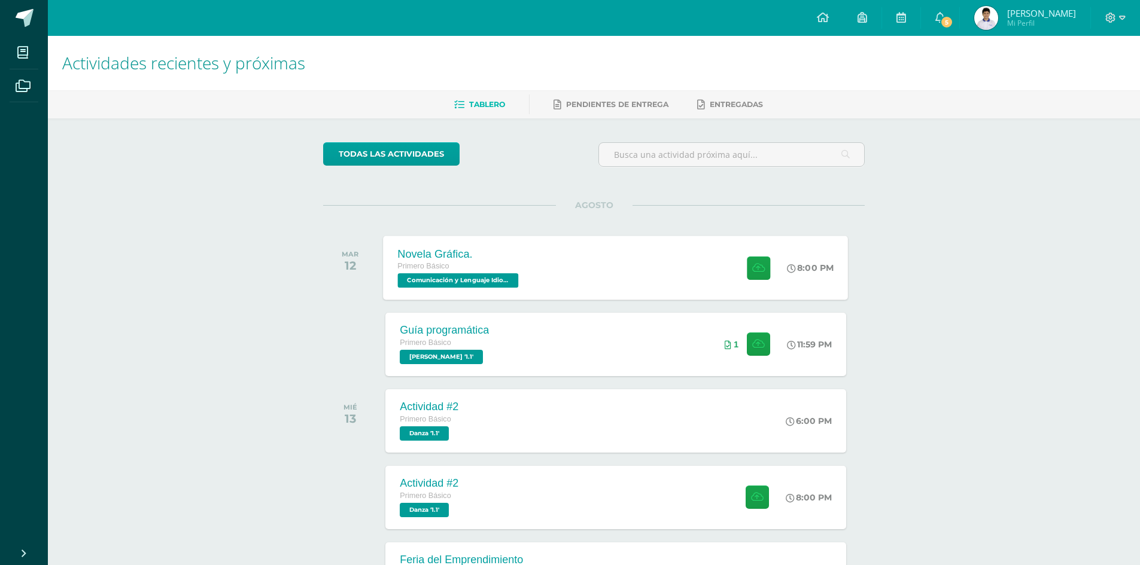
click at [508, 286] on span "Comunicación y Lenguaje Idioma Español '1.1'" at bounding box center [458, 280] width 121 height 14
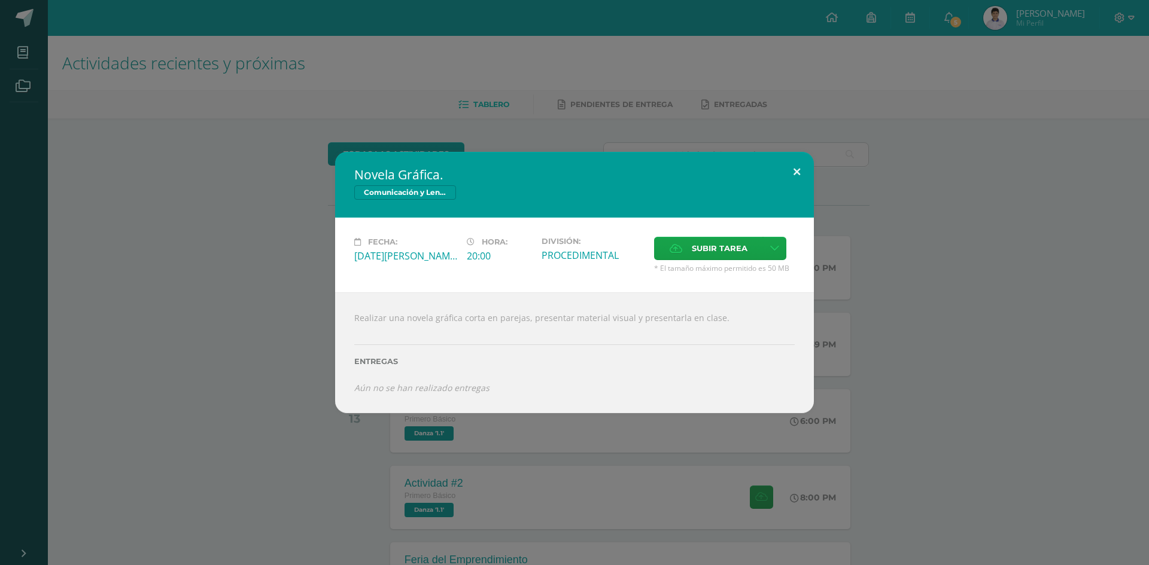
click at [794, 171] on button at bounding box center [797, 172] width 34 height 41
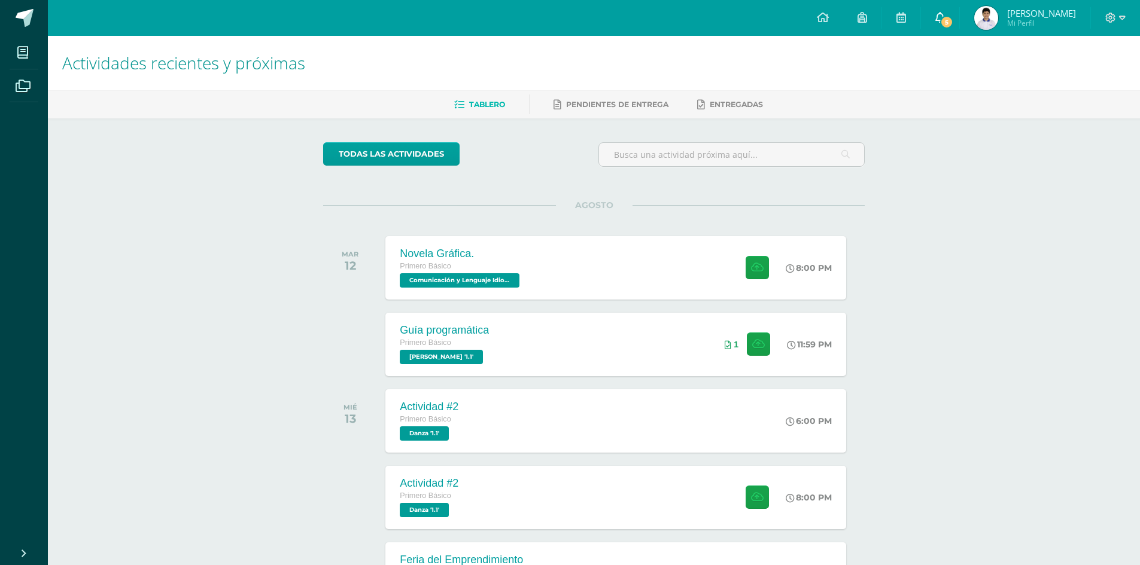
click at [953, 23] on span "5" at bounding box center [946, 22] width 13 height 13
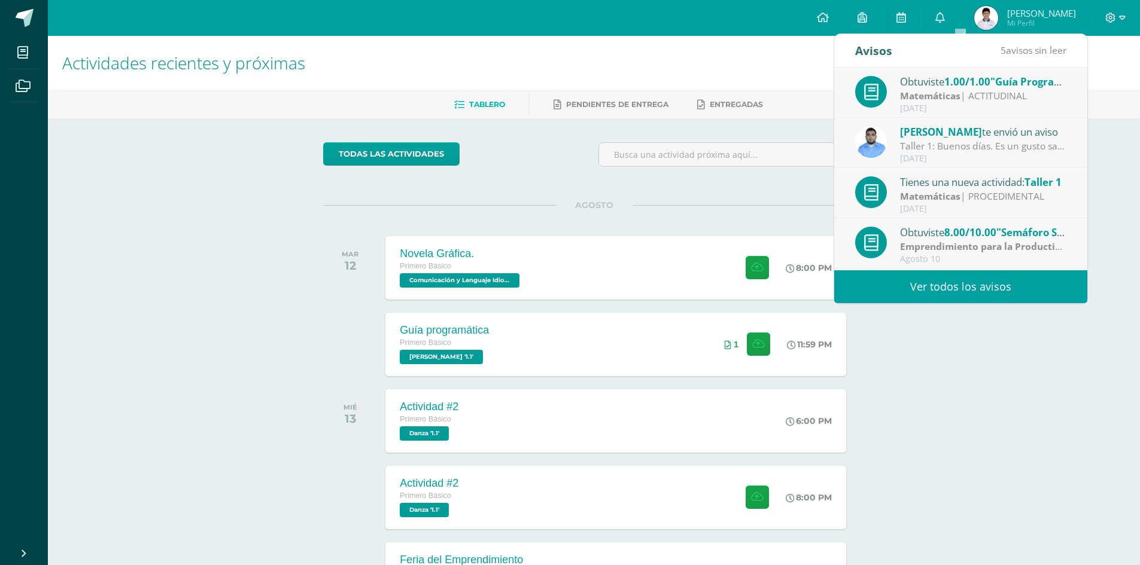
click at [985, 280] on link "Ver todos los avisos" at bounding box center [960, 286] width 253 height 33
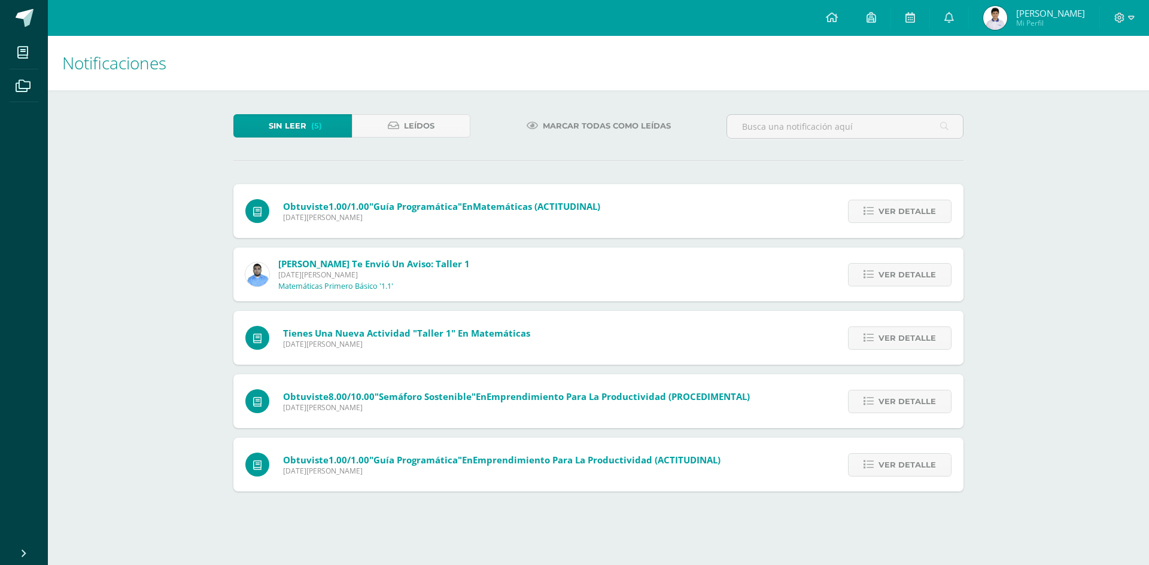
click at [145, 337] on div "Notificaciones Sin leer (5) Leídos Marcar todas como leídas Obtuviste 1.00/1.00…" at bounding box center [598, 276] width 1101 height 480
click at [930, 217] on span "Ver detalle" at bounding box center [906, 211] width 57 height 22
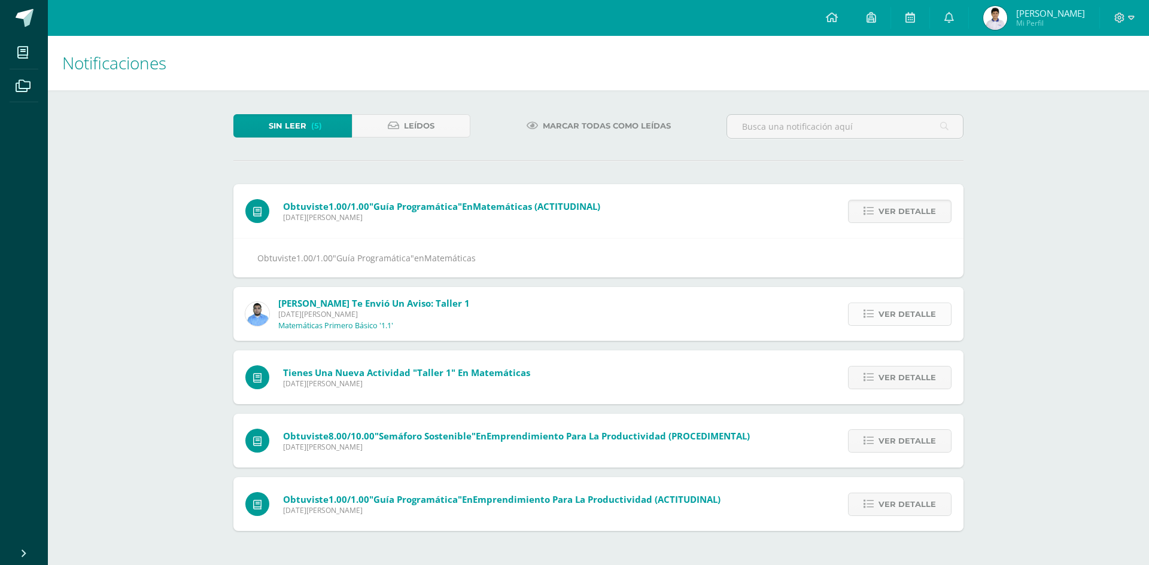
click at [871, 317] on icon at bounding box center [868, 314] width 10 height 10
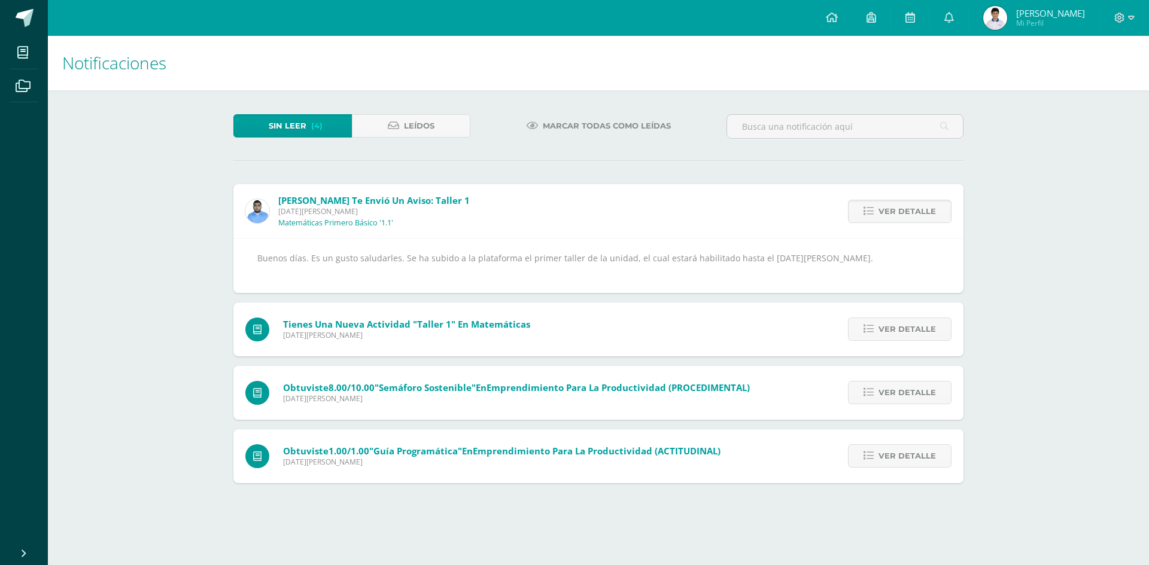
click at [184, 300] on div "Notificaciones Sin leer (4) Leídos Marcar todas como leídas Vinicio Vacaro te e…" at bounding box center [598, 272] width 1101 height 472
click at [927, 214] on span "Ver detalle" at bounding box center [906, 211] width 57 height 22
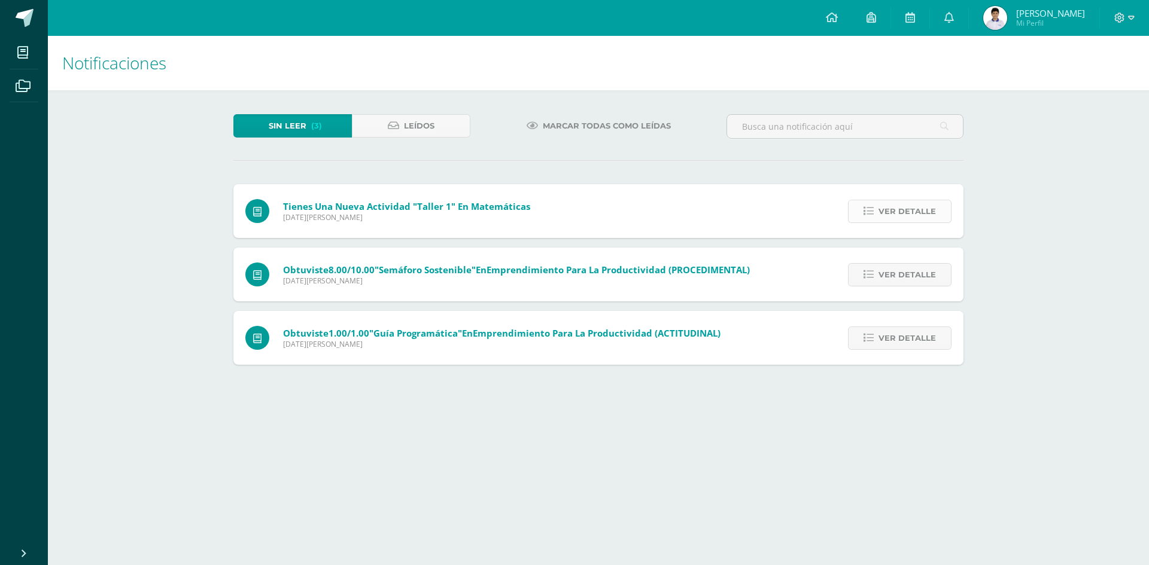
click at [904, 218] on span "Ver detalle" at bounding box center [906, 211] width 57 height 22
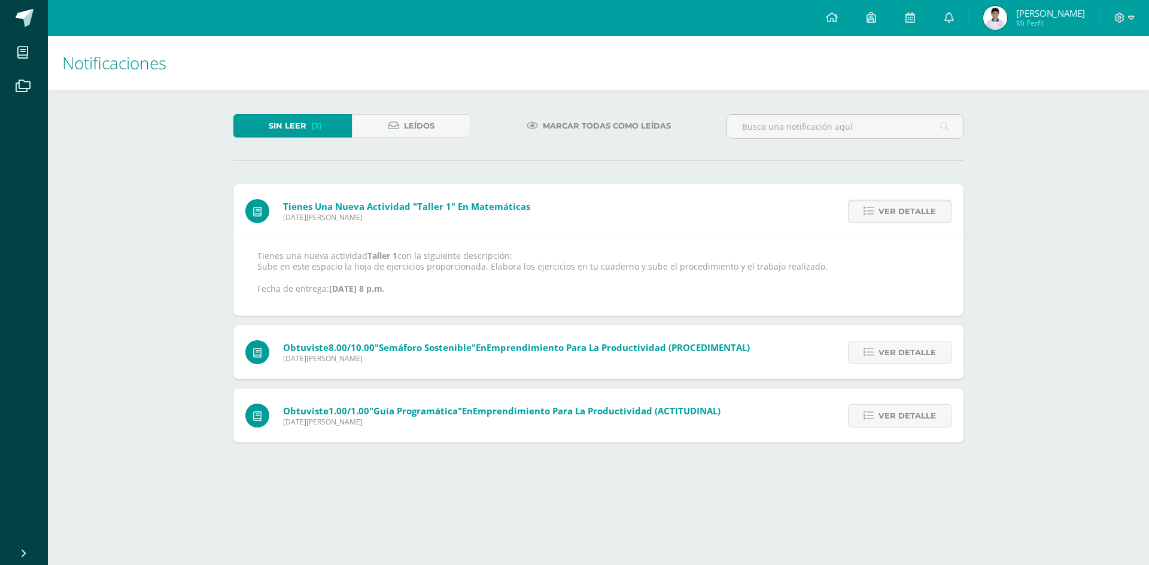
click at [884, 211] on span "Ver detalle" at bounding box center [906, 211] width 57 height 22
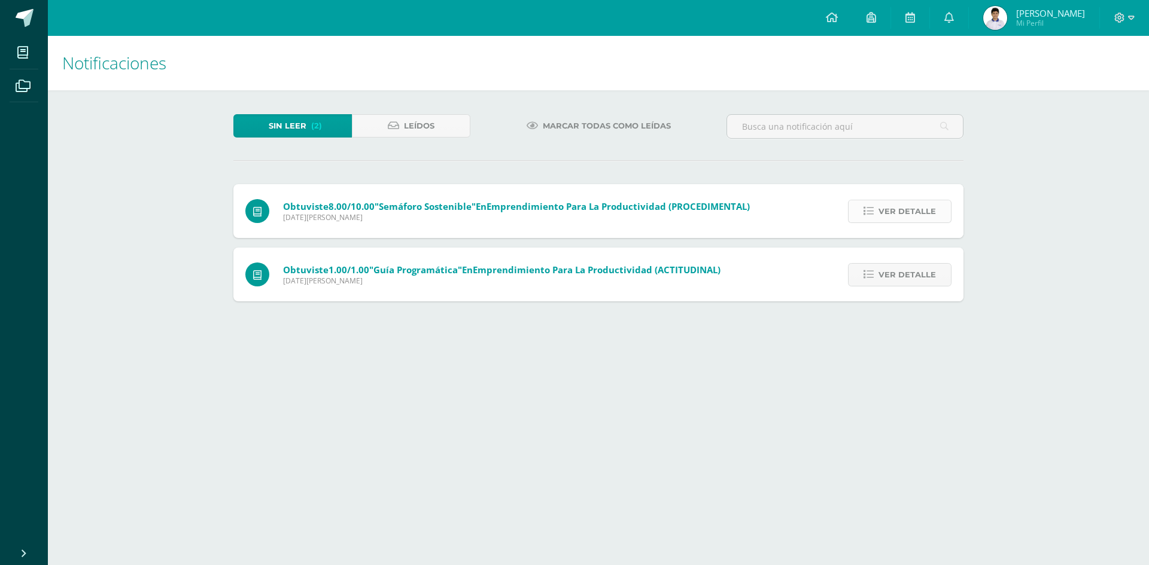
click at [884, 215] on span "Ver detalle" at bounding box center [906, 211] width 57 height 22
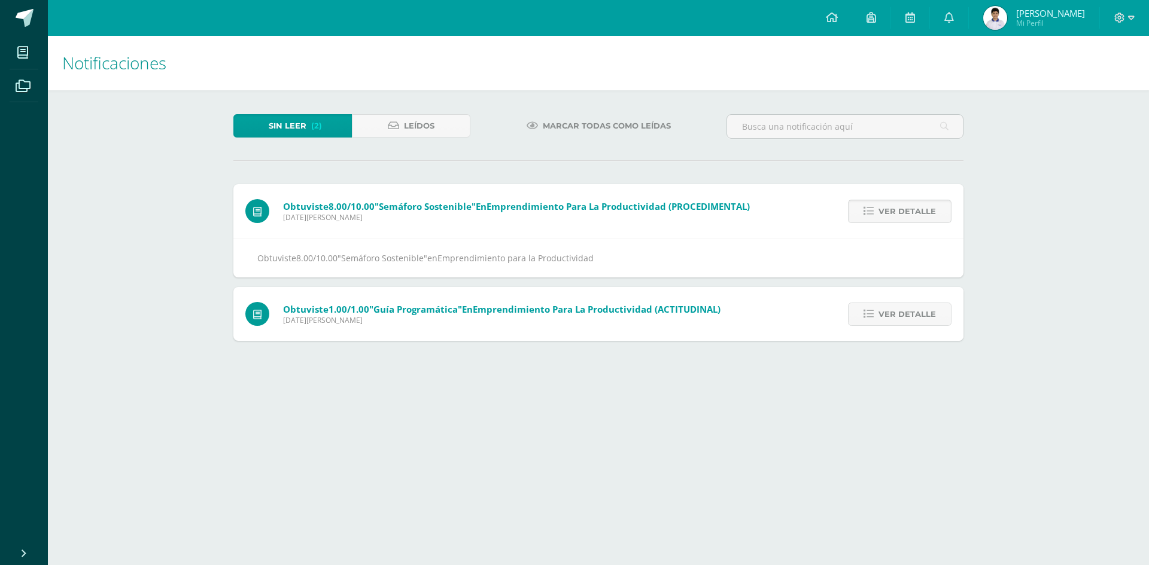
click at [885, 213] on span "Ver detalle" at bounding box center [906, 211] width 57 height 22
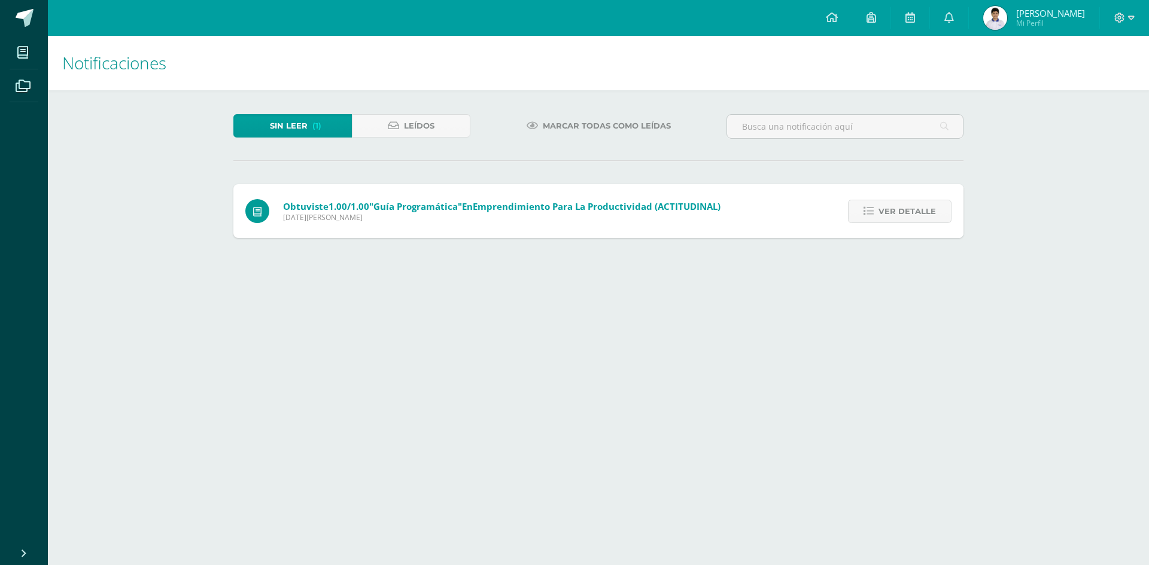
click at [885, 213] on span "Ver detalle" at bounding box center [906, 211] width 57 height 22
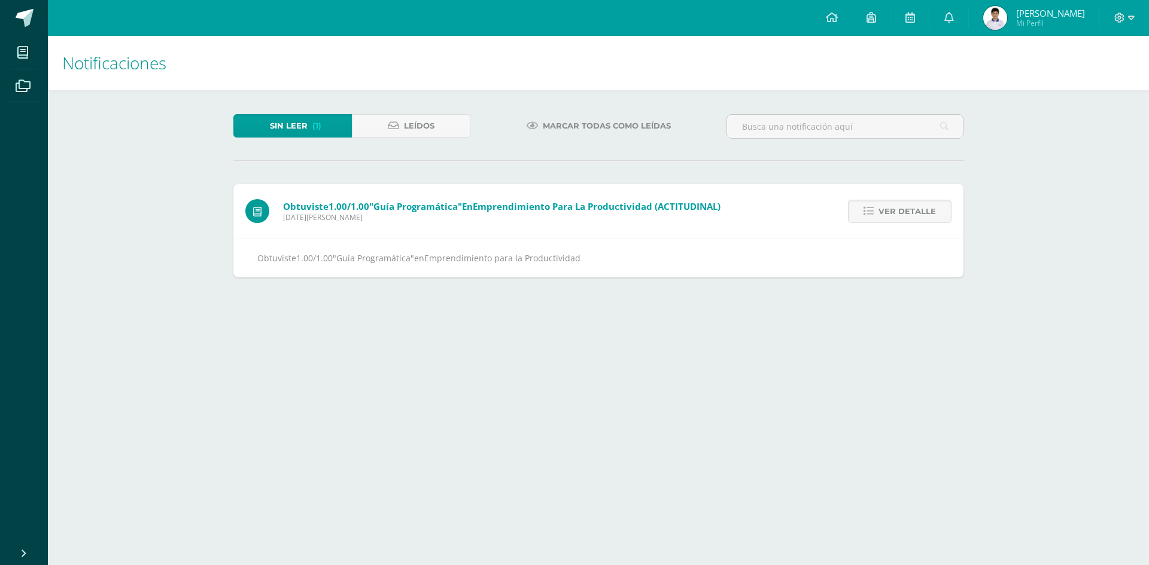
click at [885, 213] on span "Ver detalle" at bounding box center [906, 211] width 57 height 22
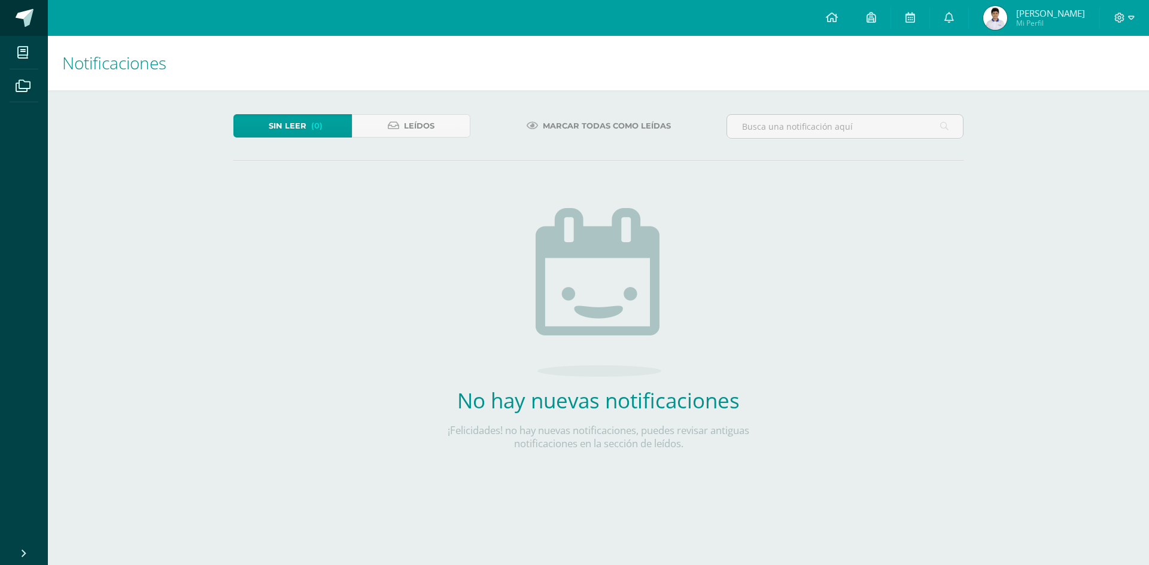
click at [22, 20] on span at bounding box center [25, 18] width 18 height 18
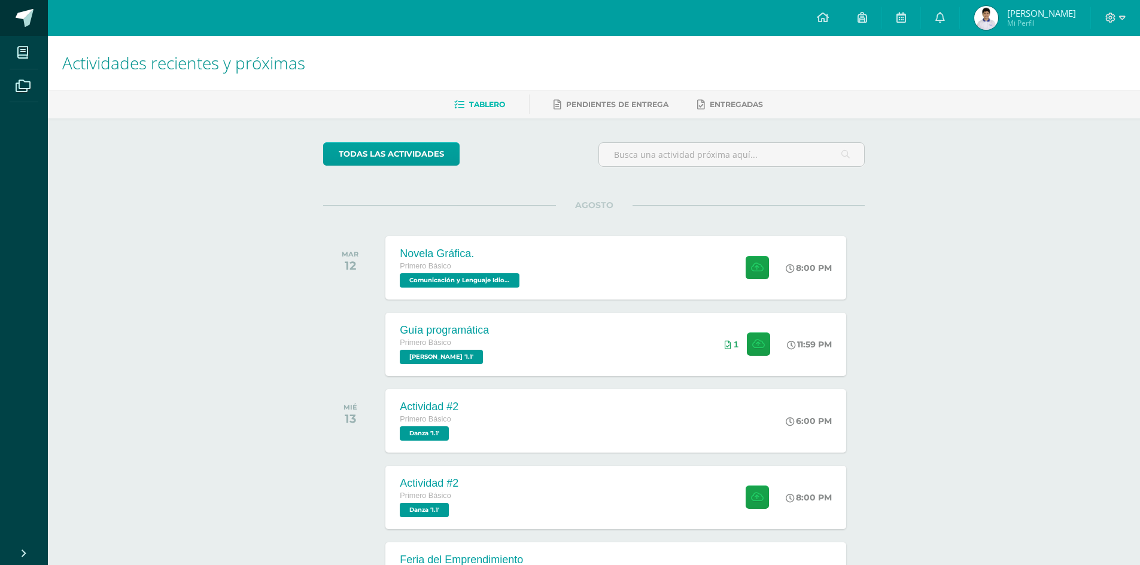
click at [28, 16] on span at bounding box center [25, 18] width 18 height 18
click at [27, 87] on icon at bounding box center [23, 86] width 15 height 12
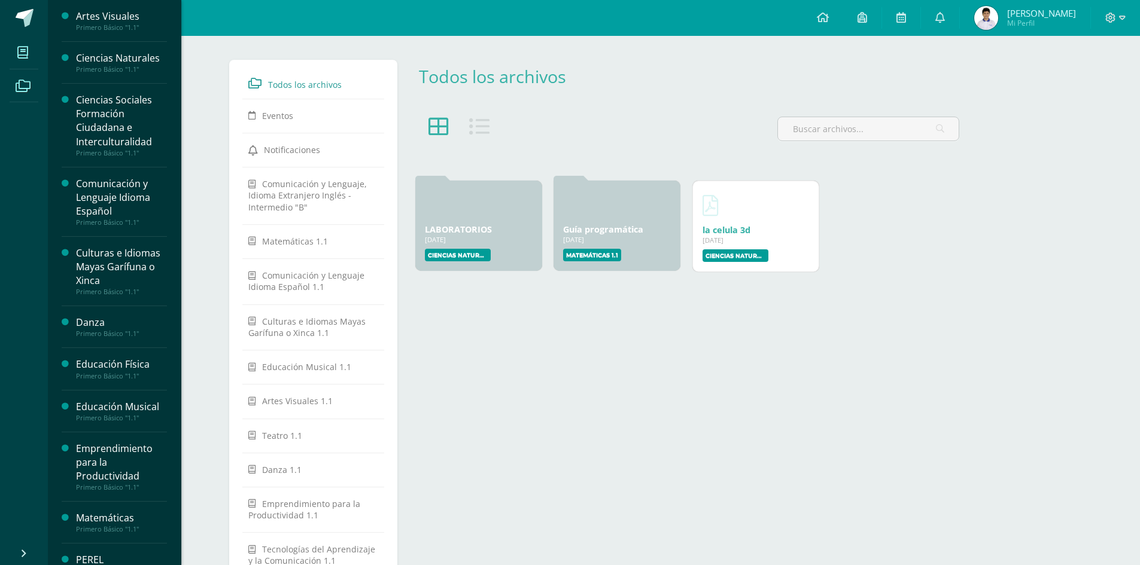
click at [26, 51] on icon at bounding box center [22, 53] width 11 height 12
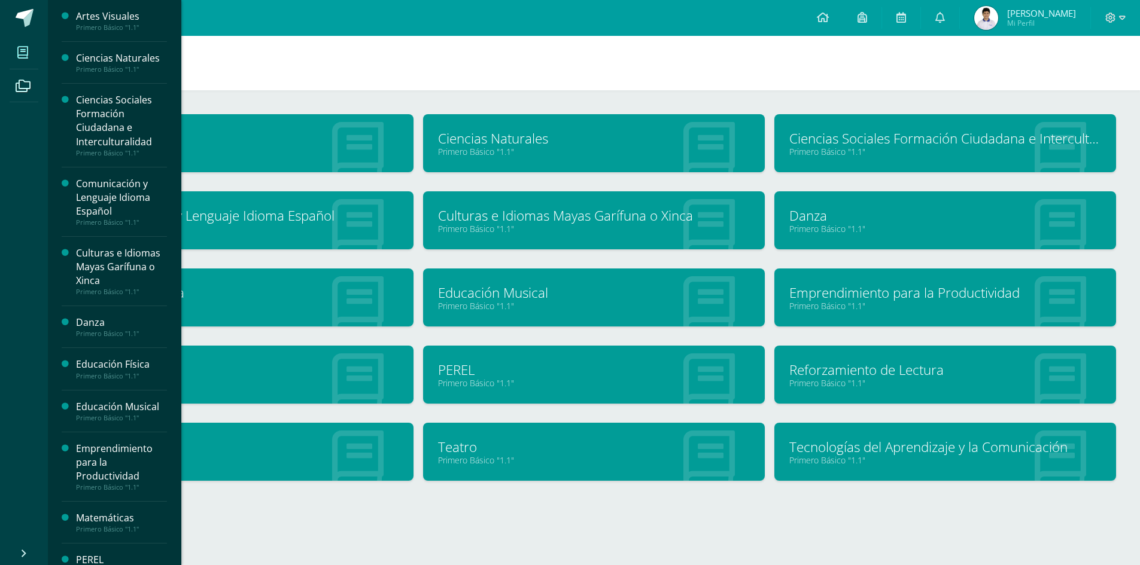
click at [32, 51] on span at bounding box center [23, 52] width 27 height 27
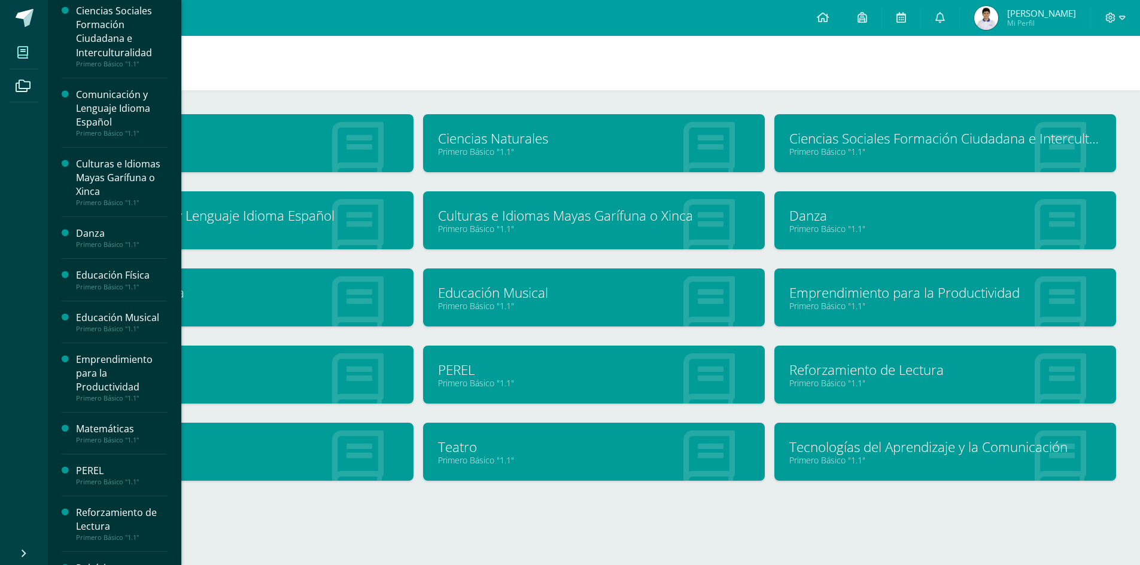
scroll to position [120, 0]
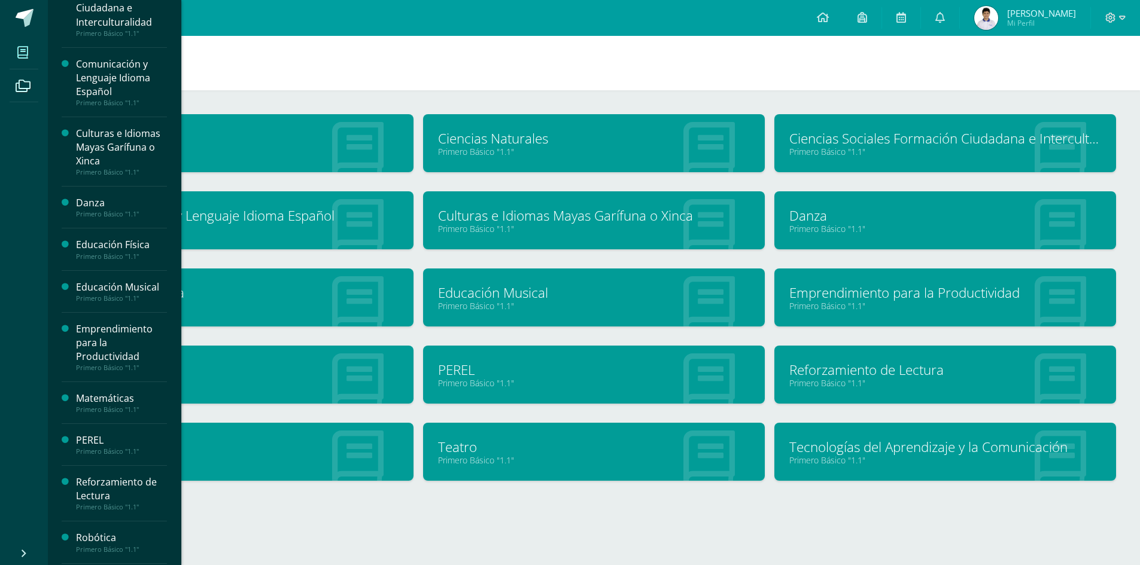
click at [101, 497] on div "Reforzamiento de Lectura" at bounding box center [121, 490] width 91 height 28
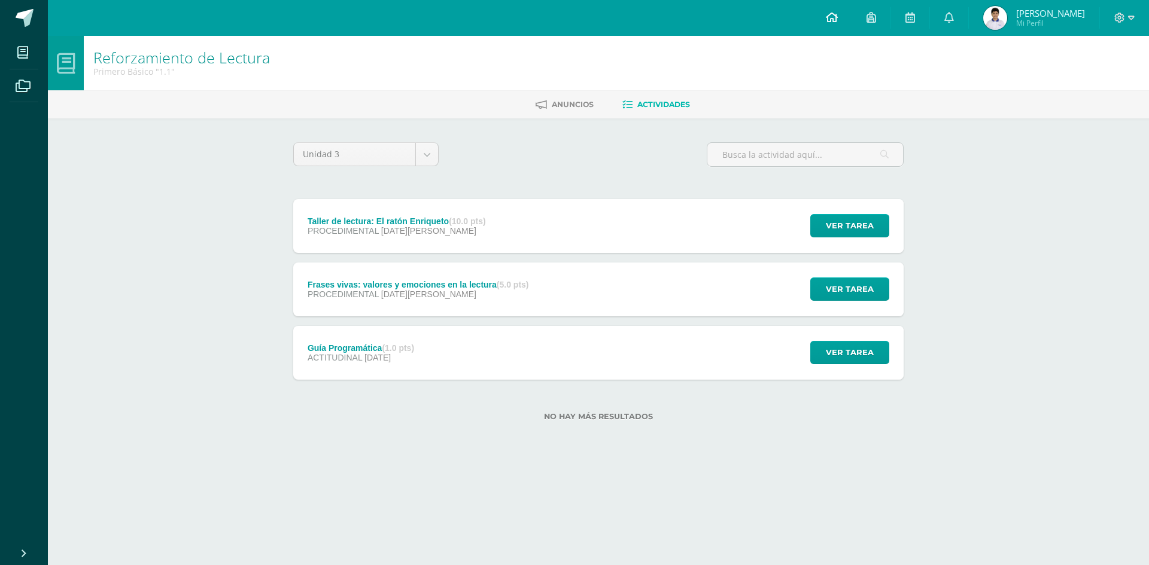
click at [838, 20] on icon at bounding box center [832, 17] width 12 height 11
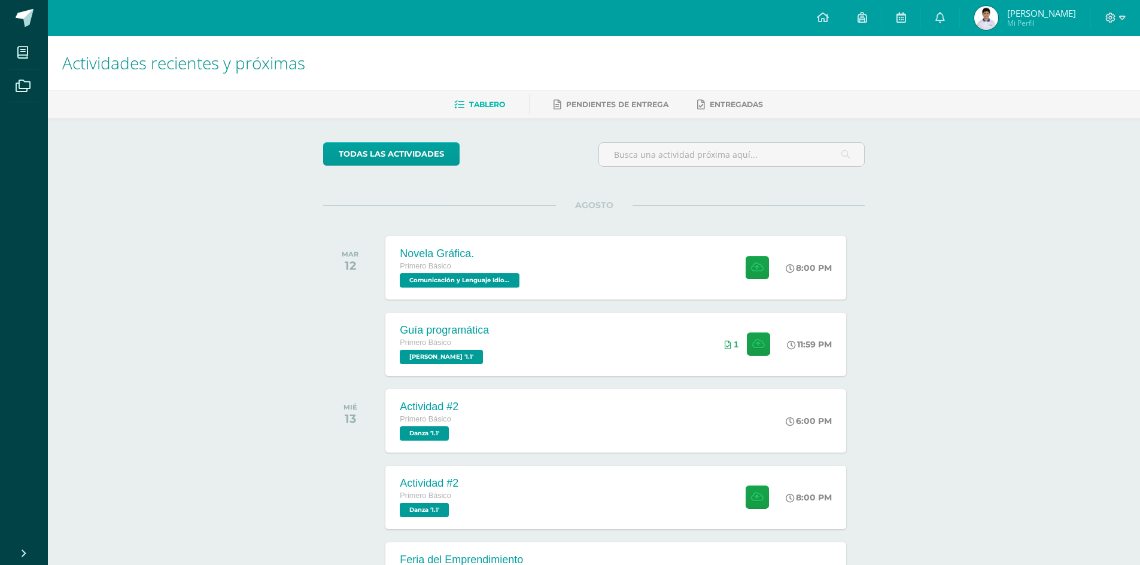
click at [256, 369] on div "Actividades recientes y próximas Tablero Pendientes de entrega Entregadas todas…" at bounding box center [594, 397] width 1092 height 722
click at [959, 19] on link at bounding box center [940, 18] width 38 height 36
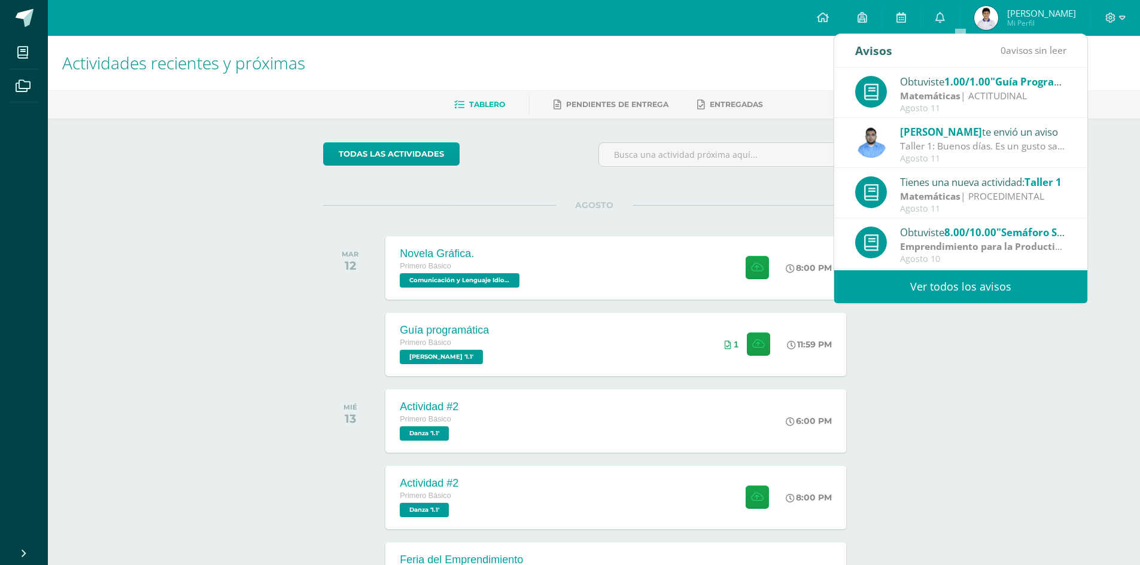
click at [1057, 12] on span "[PERSON_NAME]" at bounding box center [1041, 13] width 69 height 12
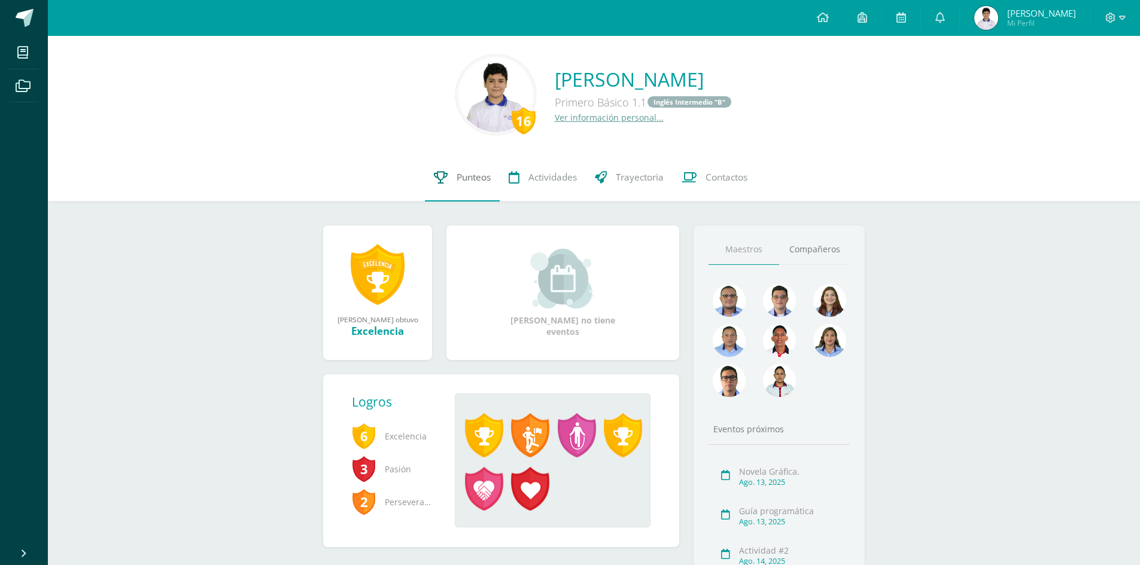
click at [467, 178] on span "Punteos" at bounding box center [474, 177] width 34 height 13
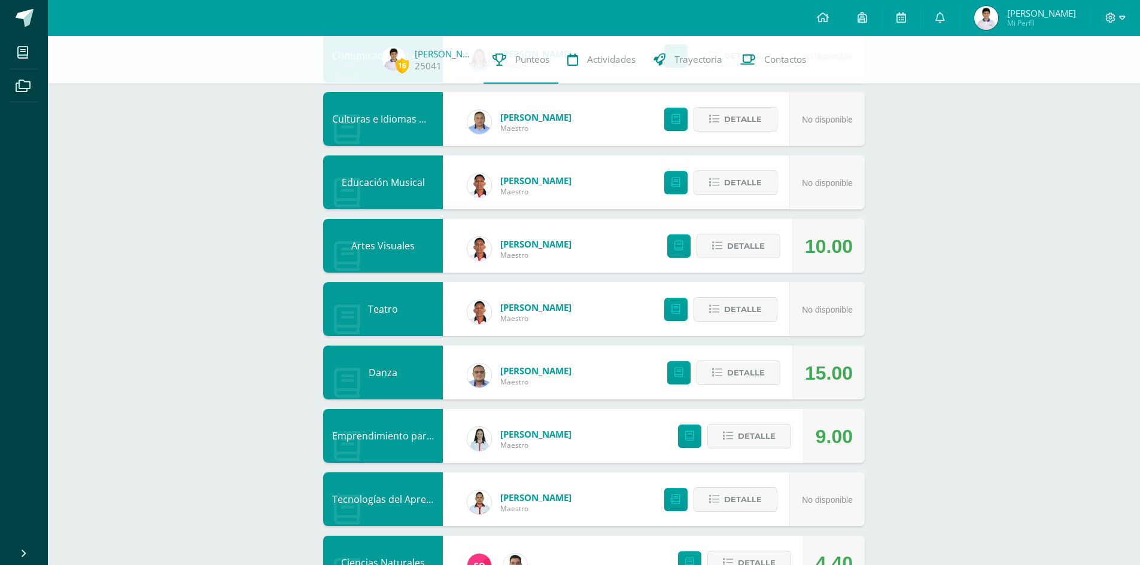
scroll to position [299, 0]
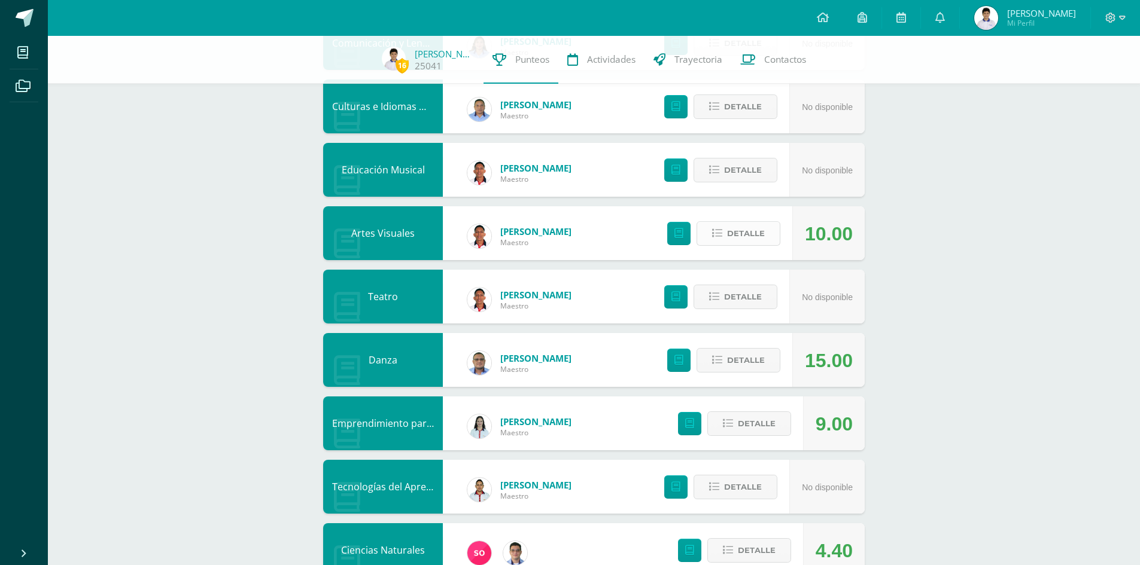
click at [735, 237] on span "Detalle" at bounding box center [746, 234] width 38 height 22
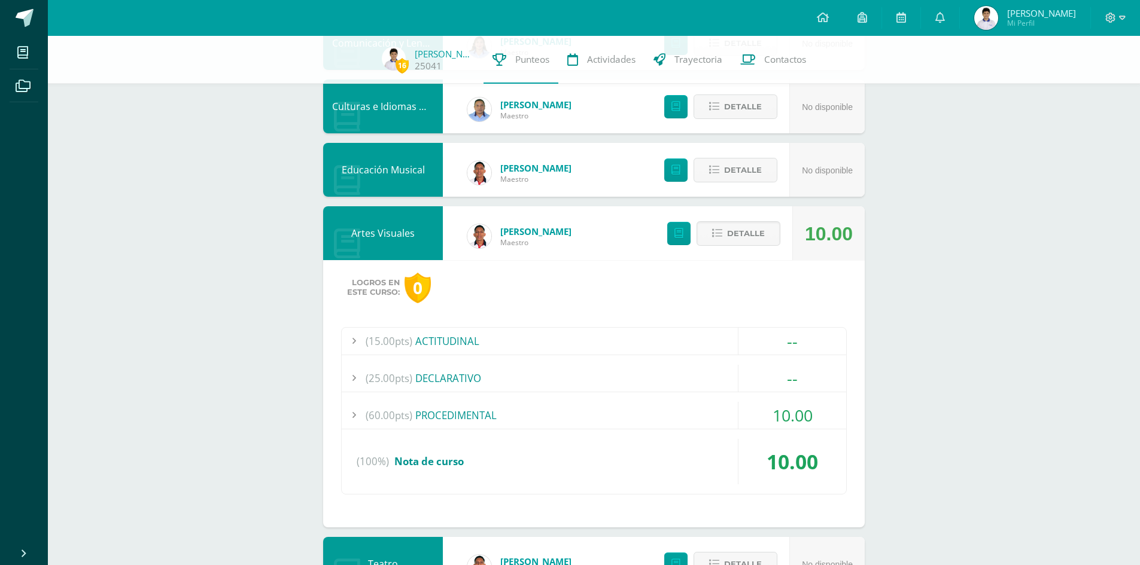
click at [506, 419] on div "(60.00pts) PROCEDIMENTAL" at bounding box center [594, 415] width 504 height 27
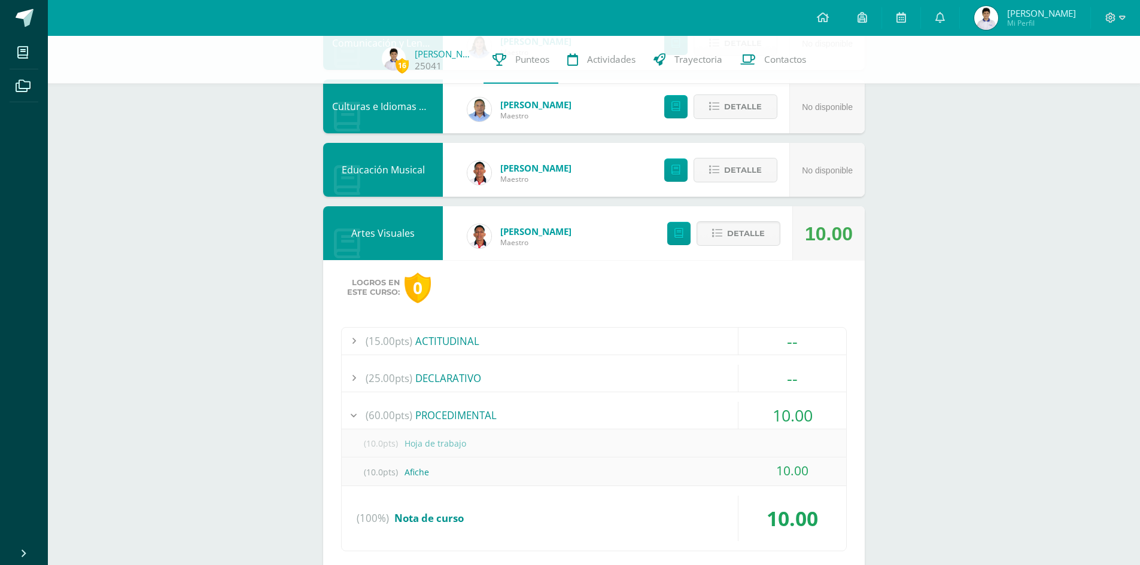
click at [458, 385] on div "(25.00pts) DECLARATIVO" at bounding box center [594, 378] width 504 height 27
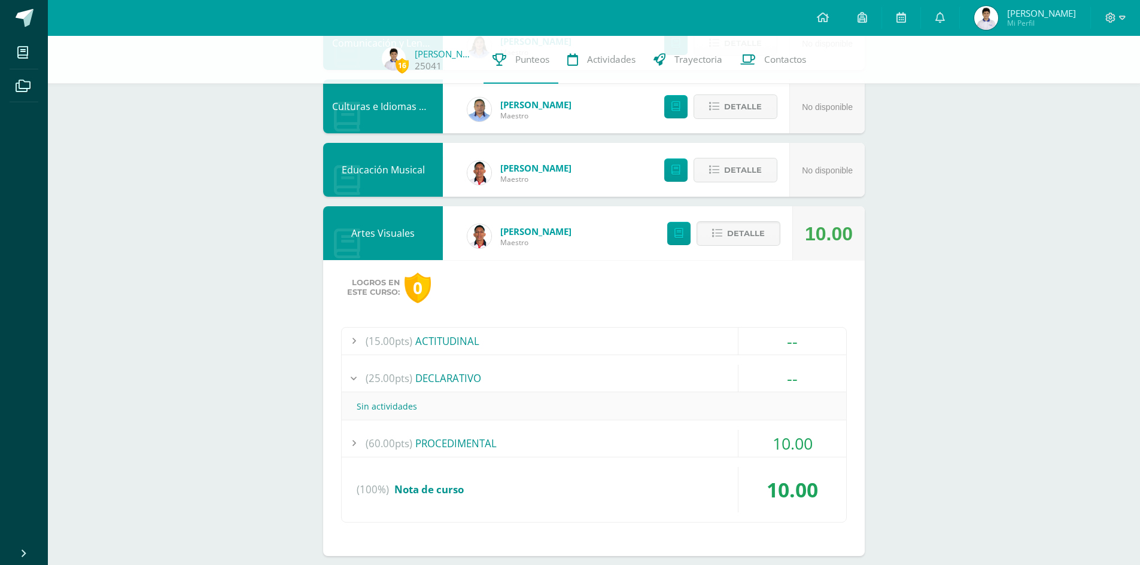
click at [458, 385] on div "(25.00pts) DECLARATIVO" at bounding box center [594, 378] width 504 height 27
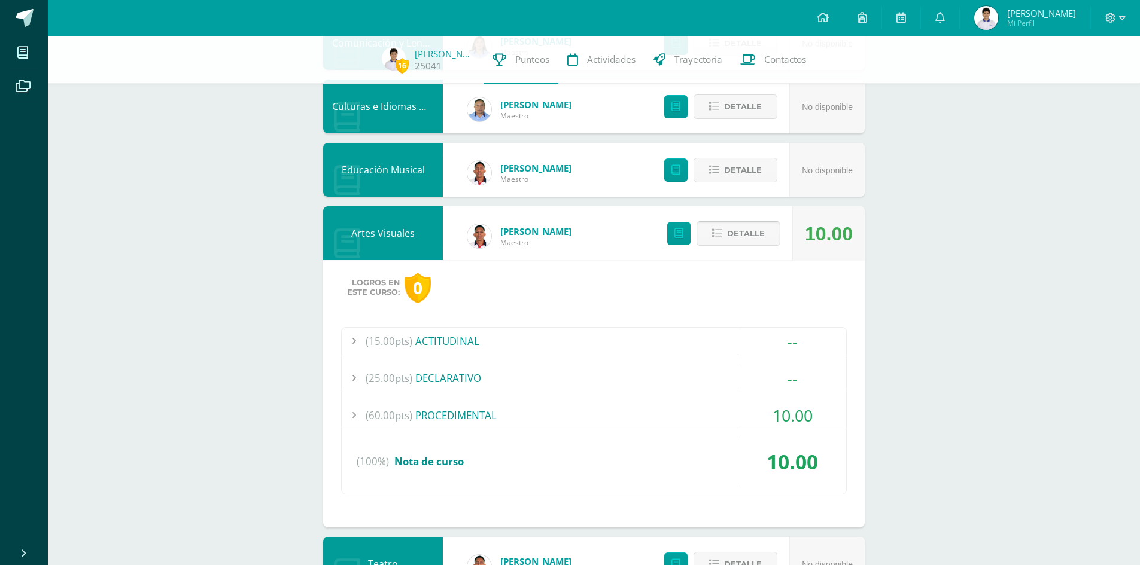
click at [740, 227] on span "Detalle" at bounding box center [746, 234] width 38 height 22
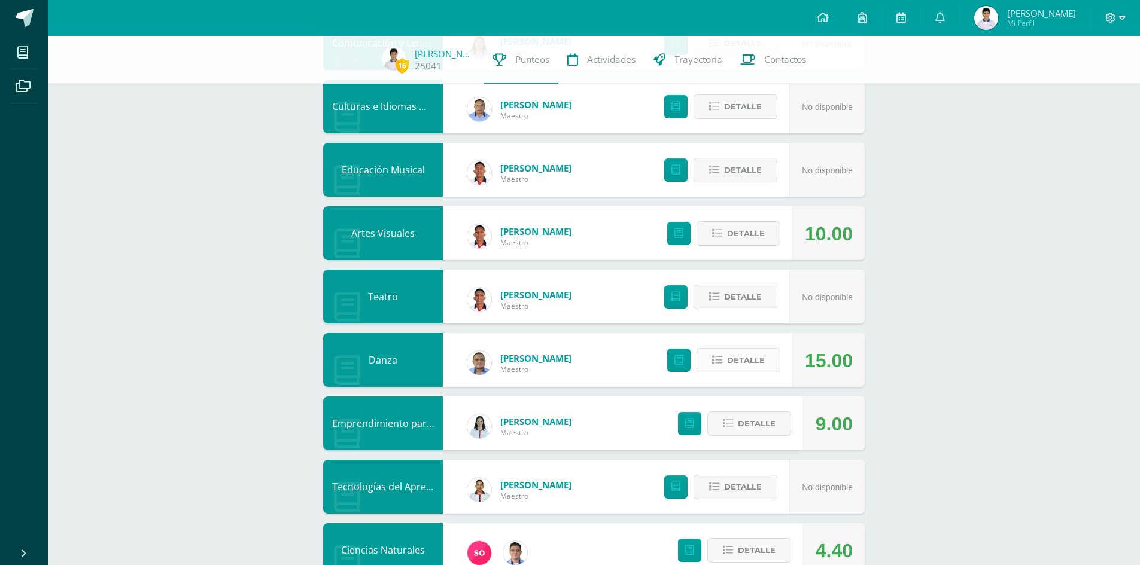
click at [723, 348] on button "Detalle" at bounding box center [739, 360] width 84 height 25
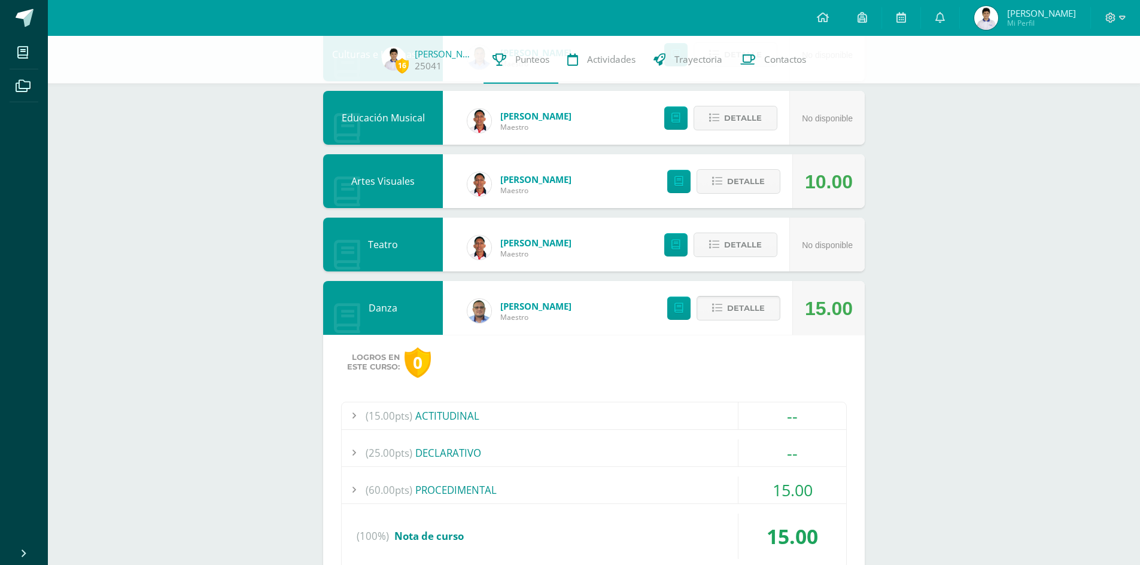
scroll to position [479, 0]
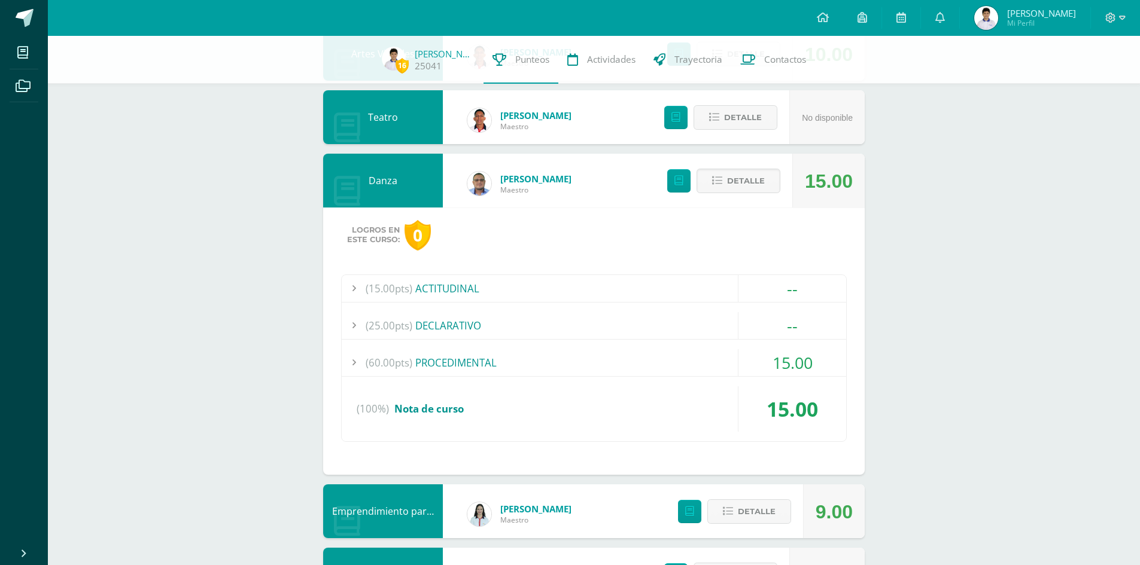
click at [543, 362] on div "(60.00pts) PROCEDIMENTAL" at bounding box center [594, 362] width 504 height 27
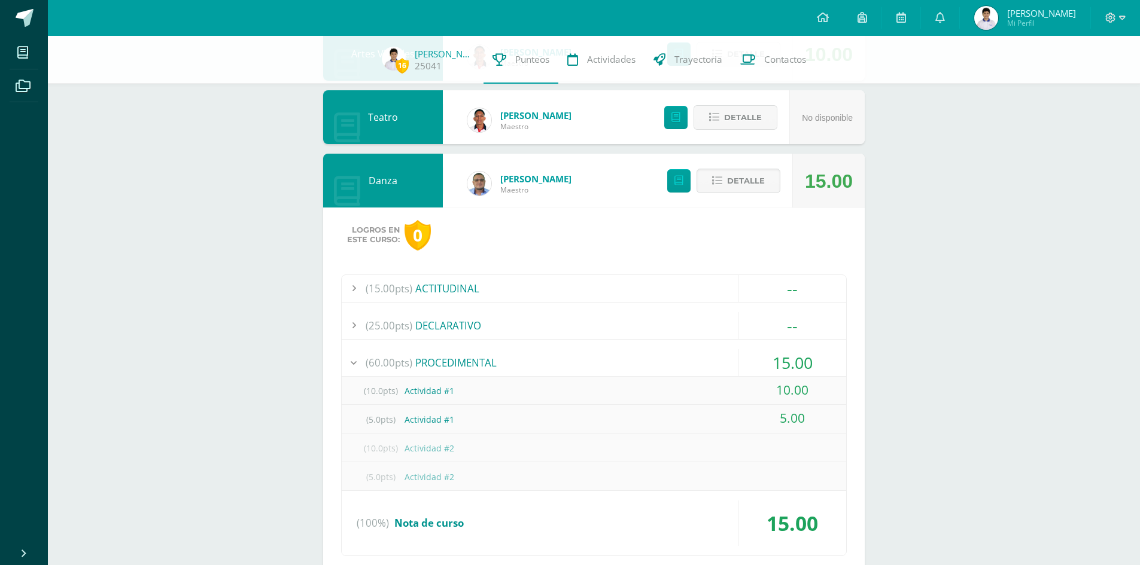
click at [543, 362] on div "(60.00pts) PROCEDIMENTAL" at bounding box center [594, 362] width 504 height 27
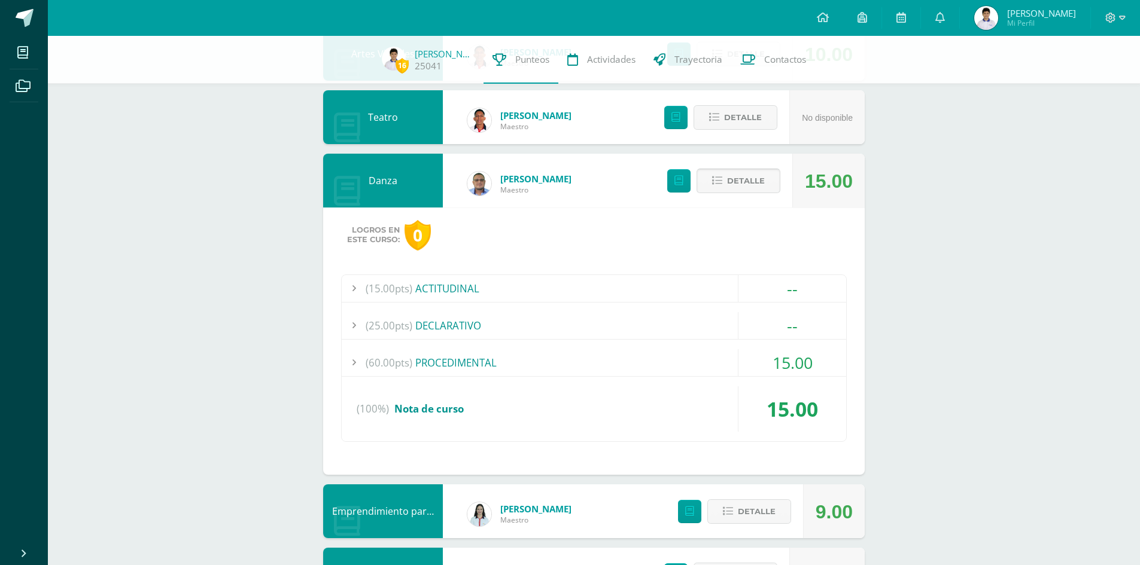
click at [745, 182] on span "Detalle" at bounding box center [746, 181] width 38 height 22
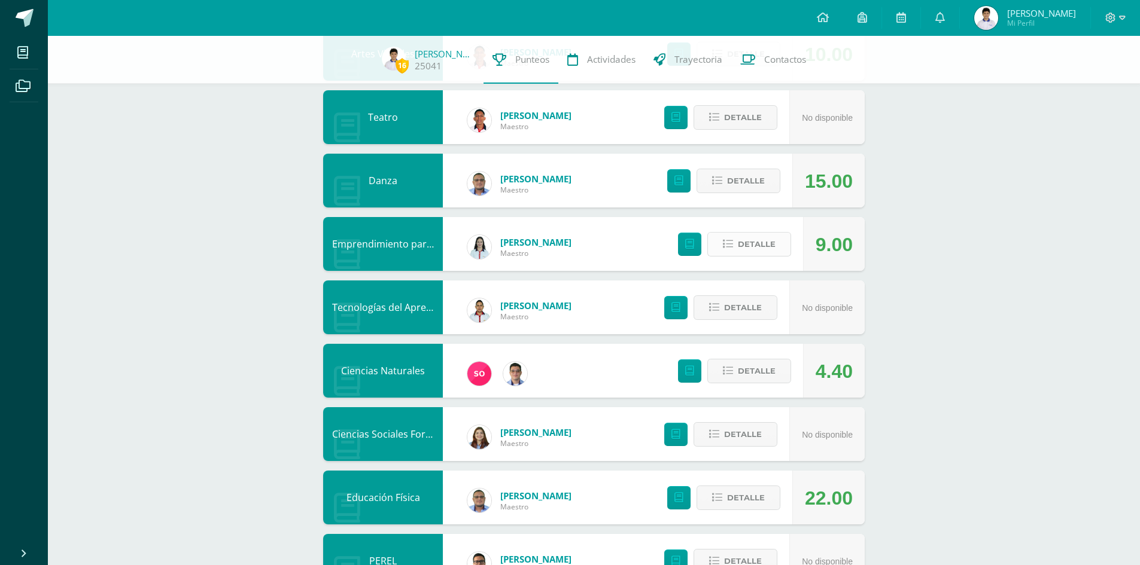
click at [764, 254] on span "Detalle" at bounding box center [757, 244] width 38 height 22
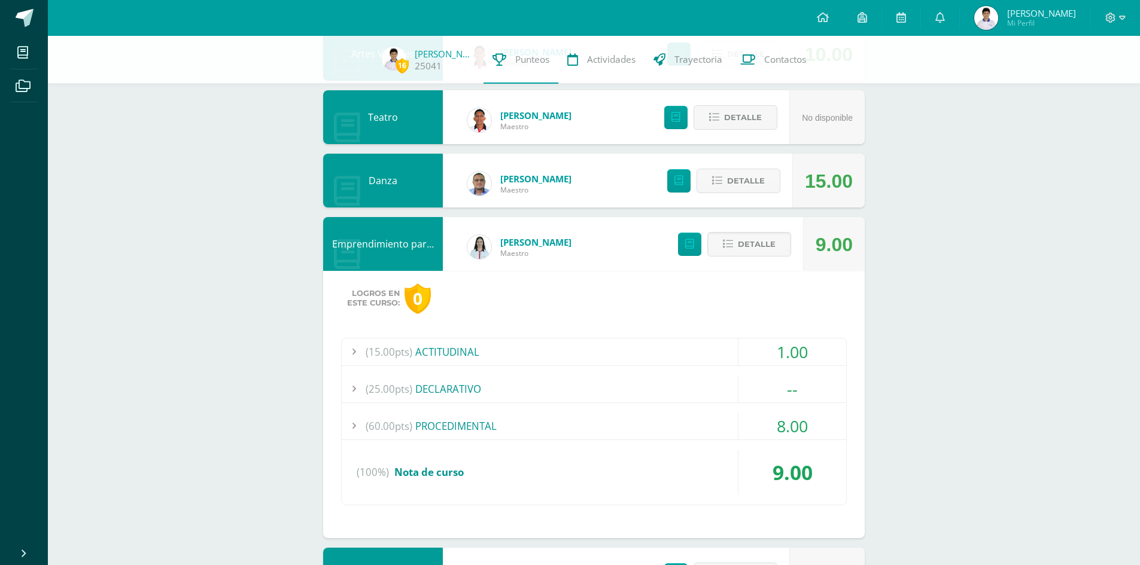
scroll to position [539, 0]
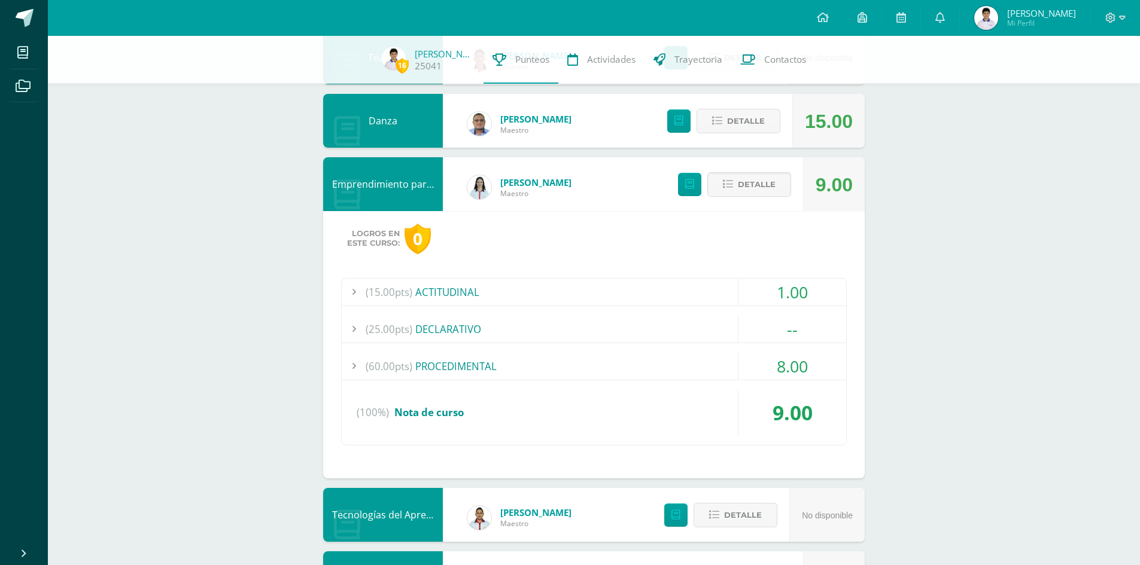
click at [627, 359] on div "(60.00pts) PROCEDIMENTAL" at bounding box center [594, 366] width 504 height 27
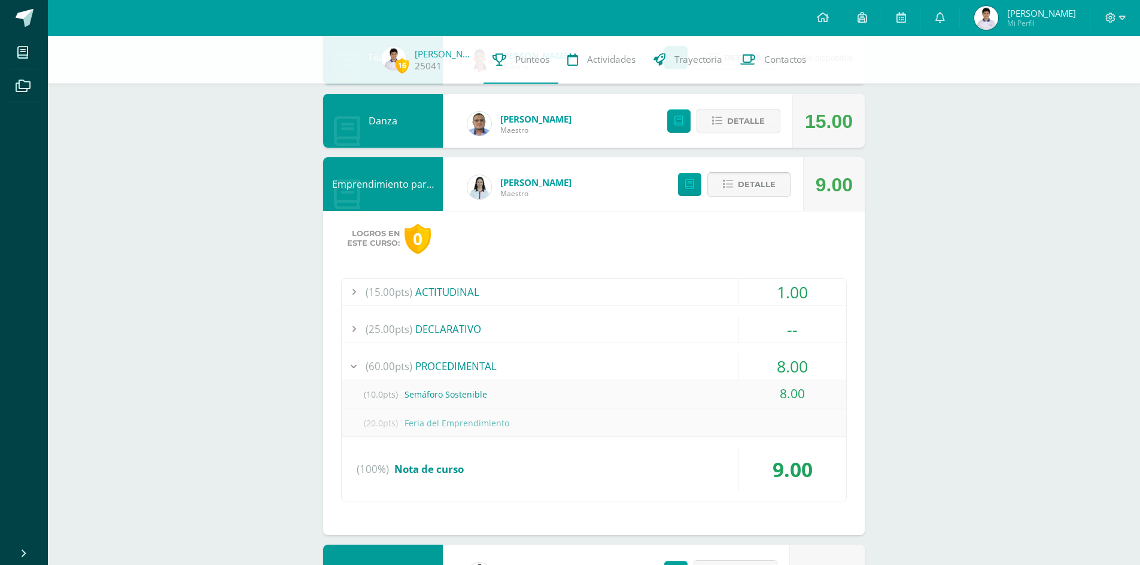
click at [754, 187] on span "Detalle" at bounding box center [757, 185] width 38 height 22
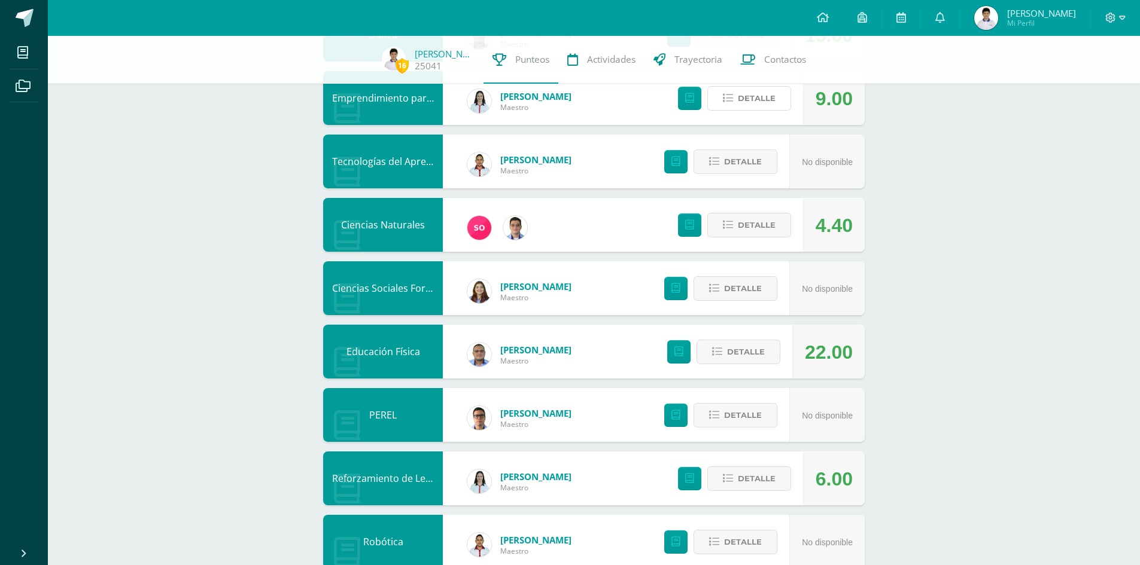
scroll to position [652, 0]
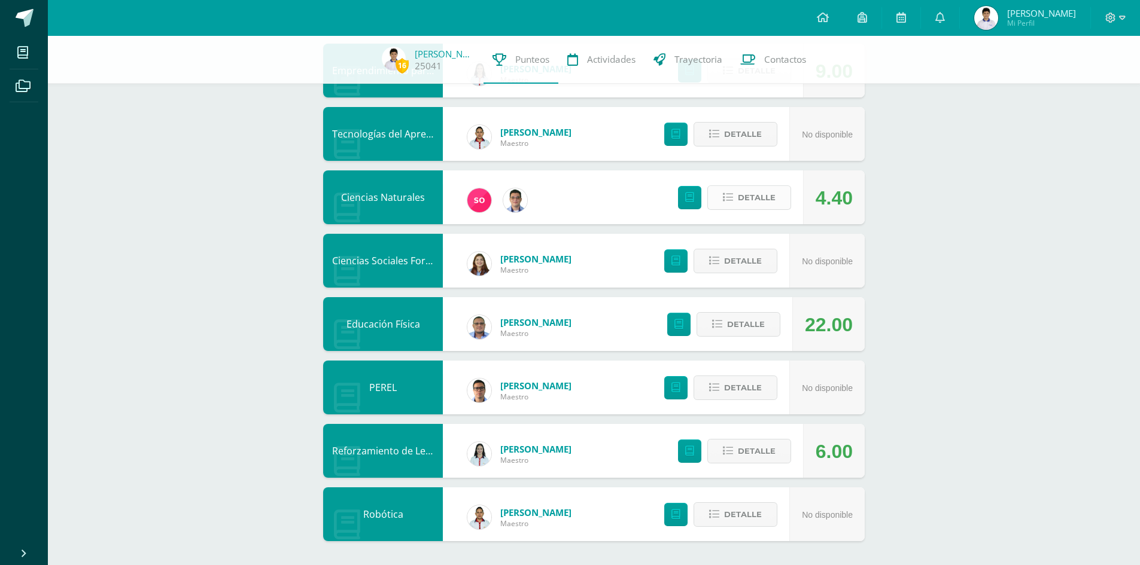
click at [748, 201] on span "Detalle" at bounding box center [757, 198] width 38 height 22
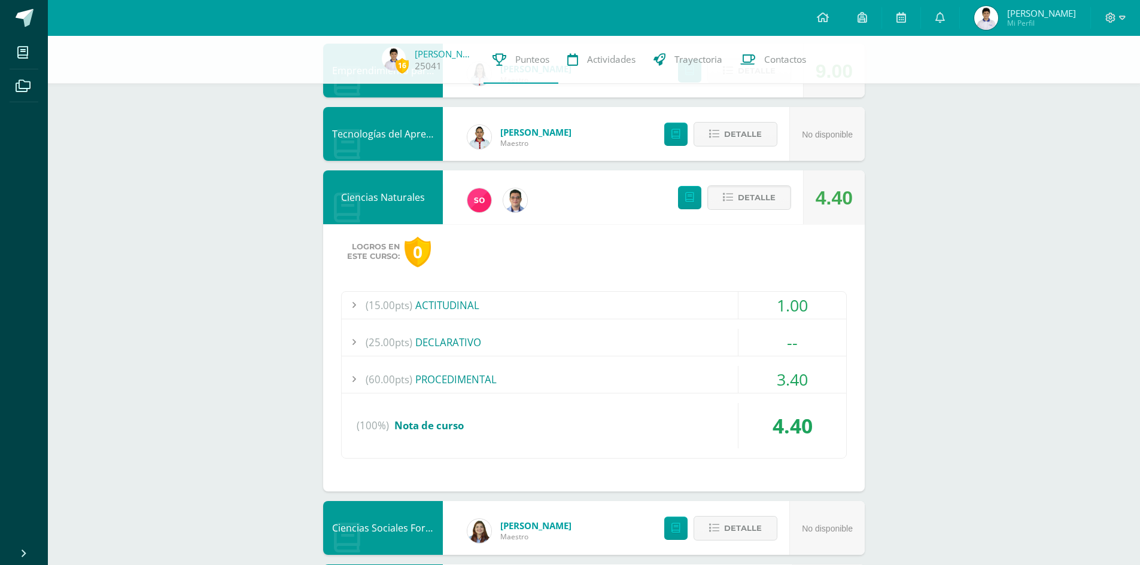
click at [597, 370] on div "(60.00pts) PROCEDIMENTAL" at bounding box center [594, 379] width 504 height 27
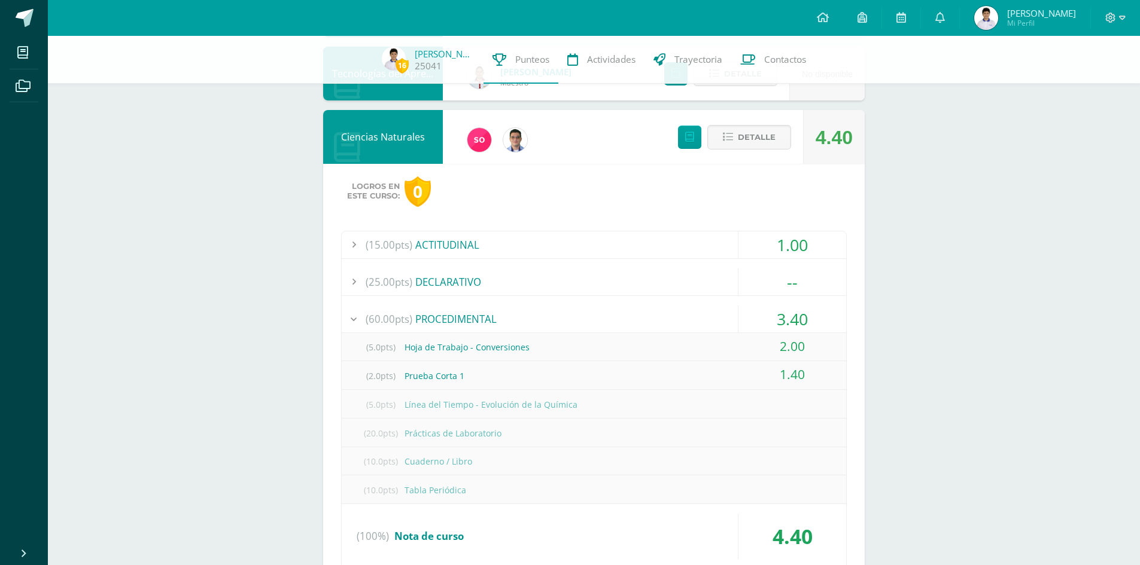
scroll to position [712, 0]
click at [759, 148] on span "Detalle" at bounding box center [757, 138] width 38 height 22
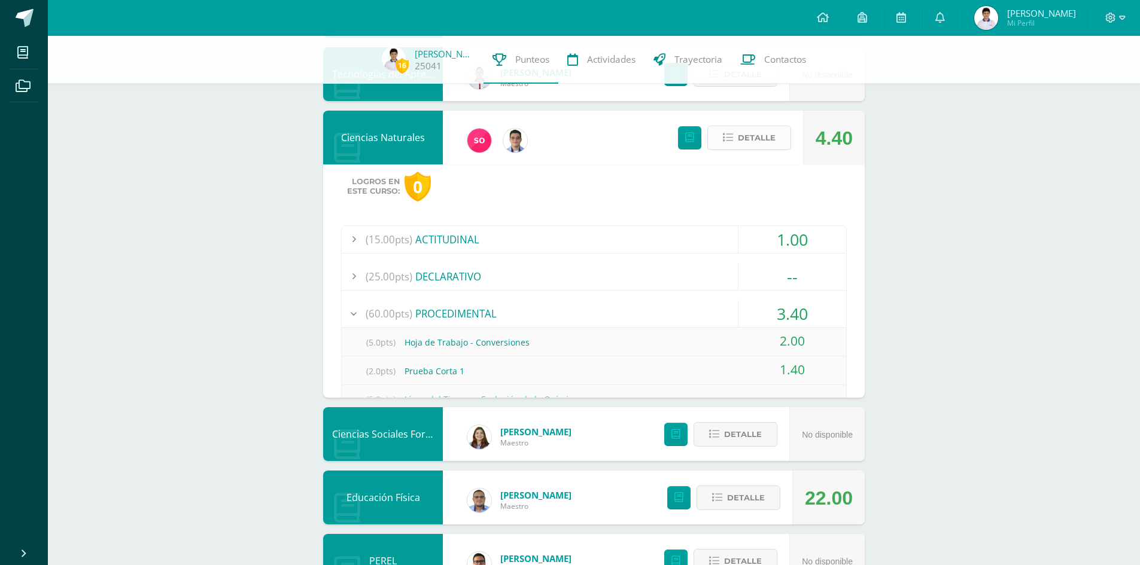
scroll to position [652, 0]
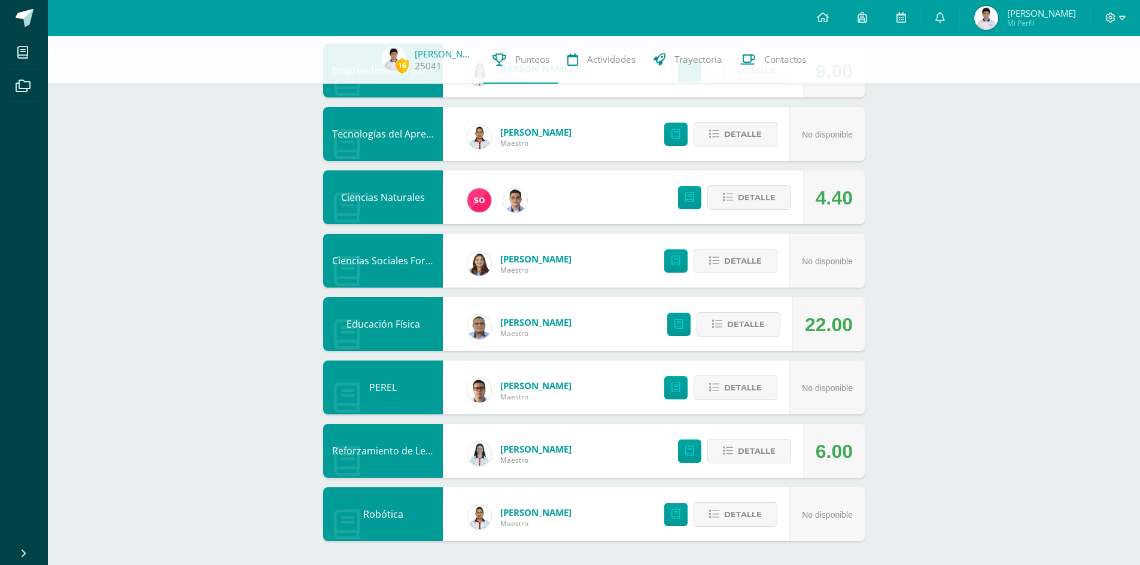
drag, startPoint x: 96, startPoint y: 334, endPoint x: 298, endPoint y: 333, distance: 202.3
